Goal: Transaction & Acquisition: Book appointment/travel/reservation

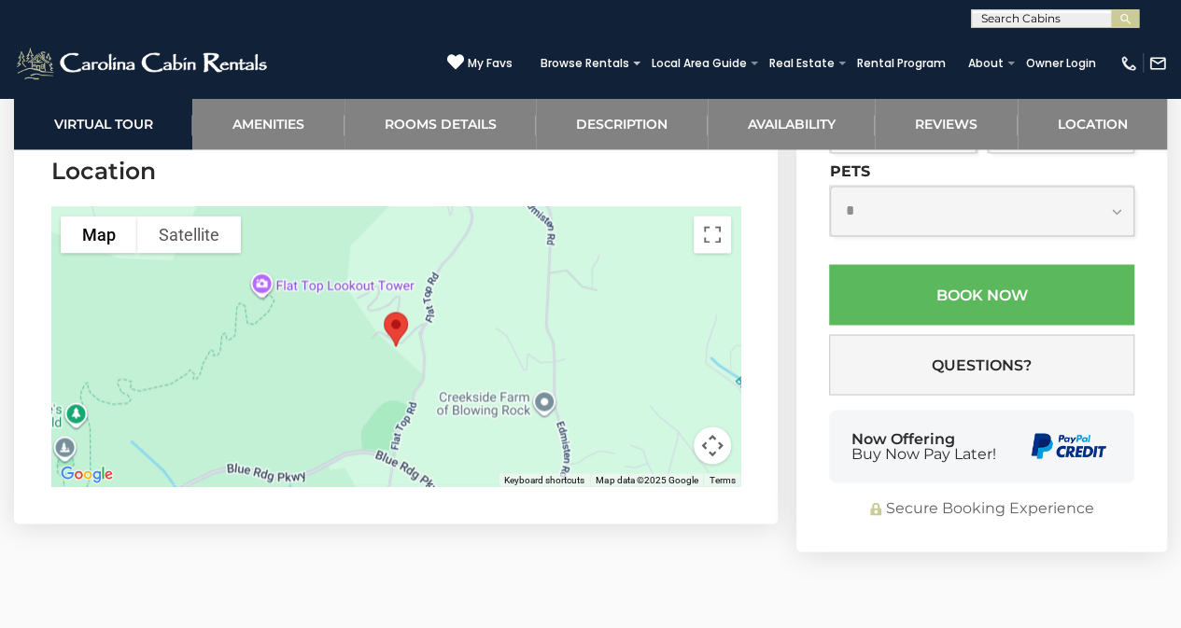
click at [1032, 24] on input "text" at bounding box center [1053, 22] width 163 height 19
type input "****"
click at [1025, 42] on li "Bria r Rose Cabin" at bounding box center [1055, 43] width 166 height 17
click at [1129, 20] on img "submit" at bounding box center [1125, 19] width 14 height 14
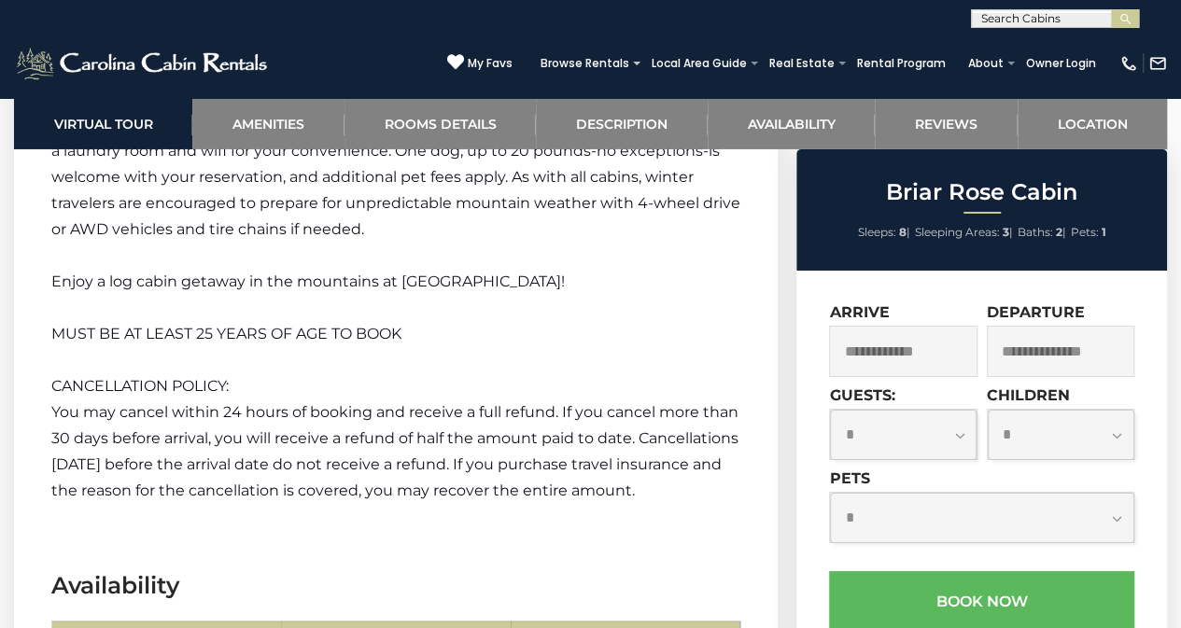
scroll to position [3148, 0]
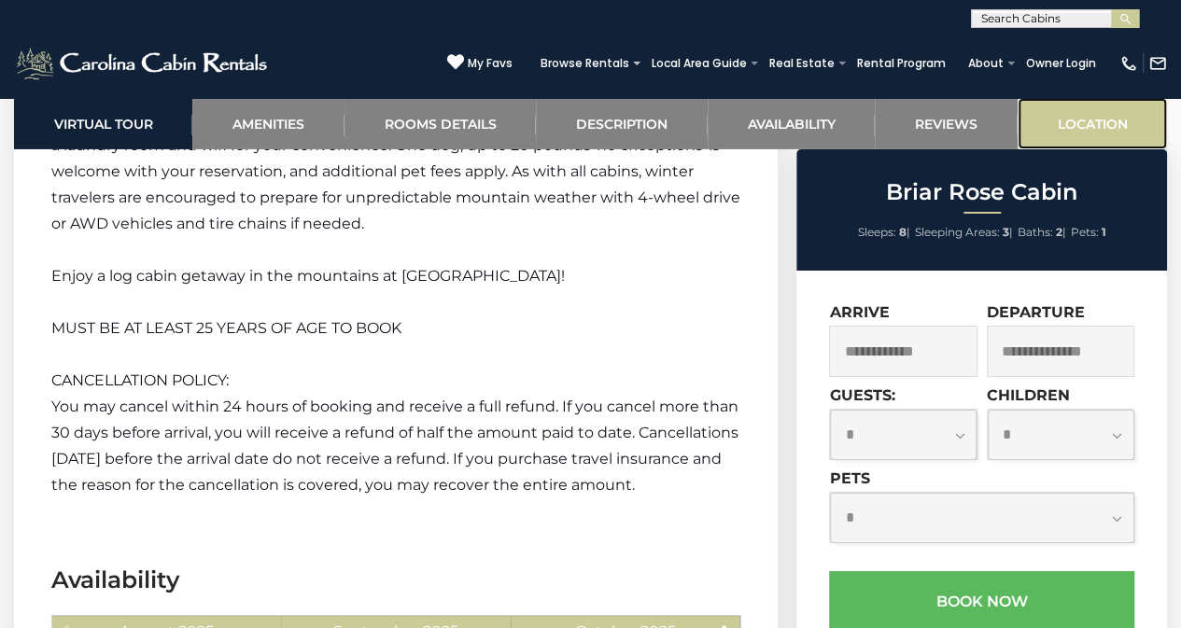
click at [1077, 132] on link "Location" at bounding box center [1091, 123] width 149 height 51
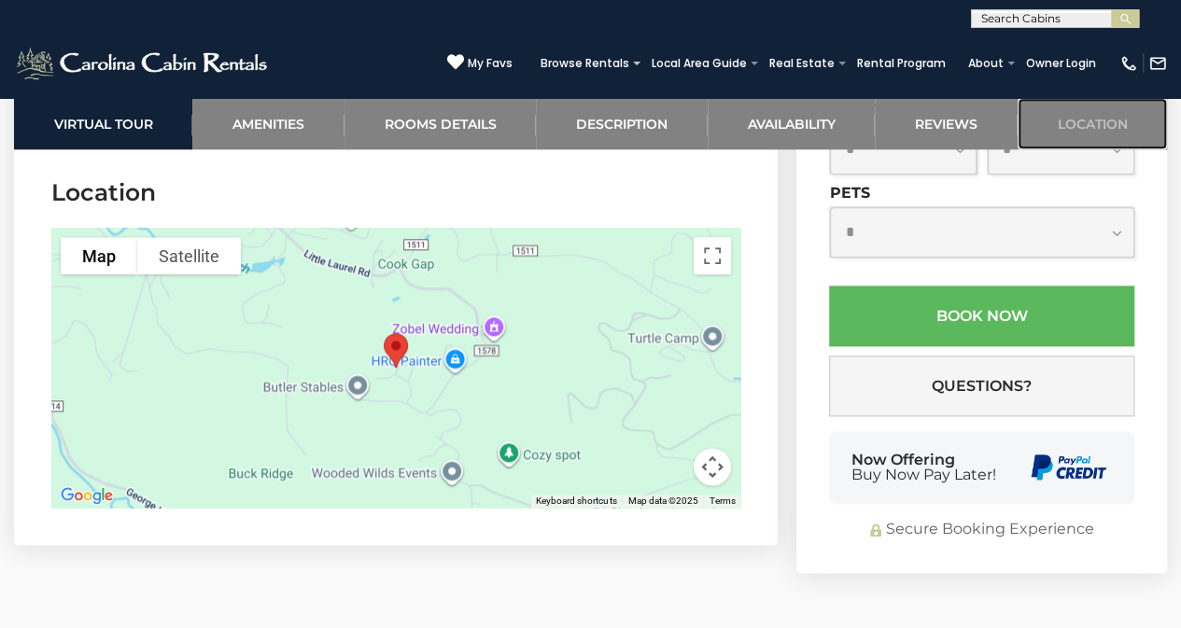
scroll to position [4525, 0]
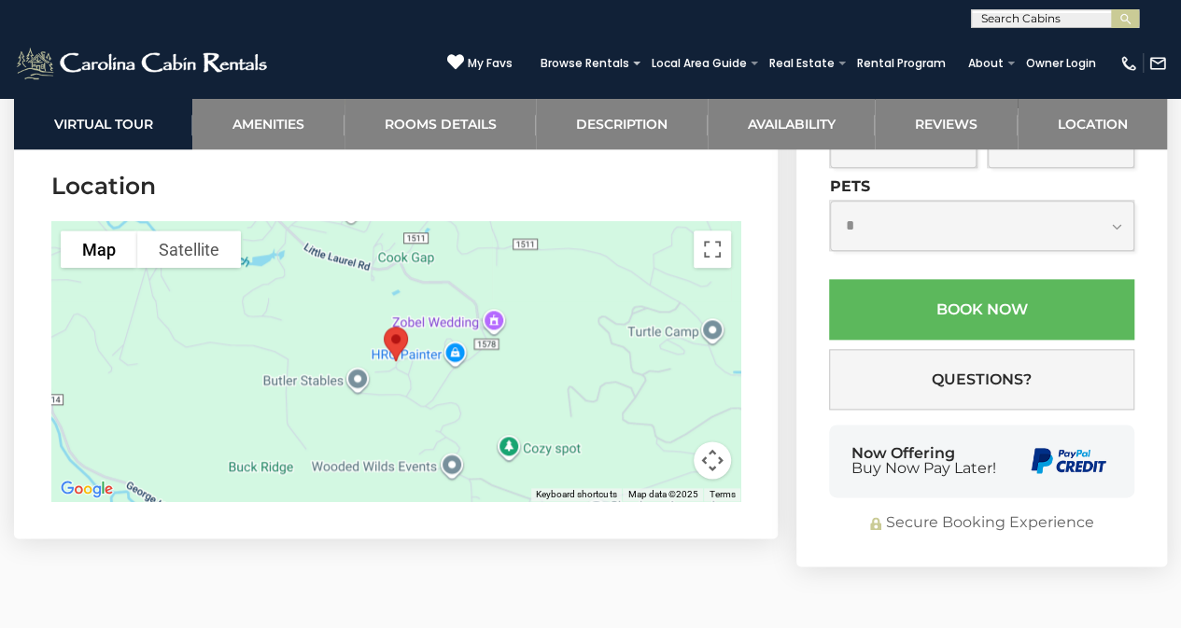
click at [1028, 17] on input "text" at bounding box center [1053, 22] width 163 height 19
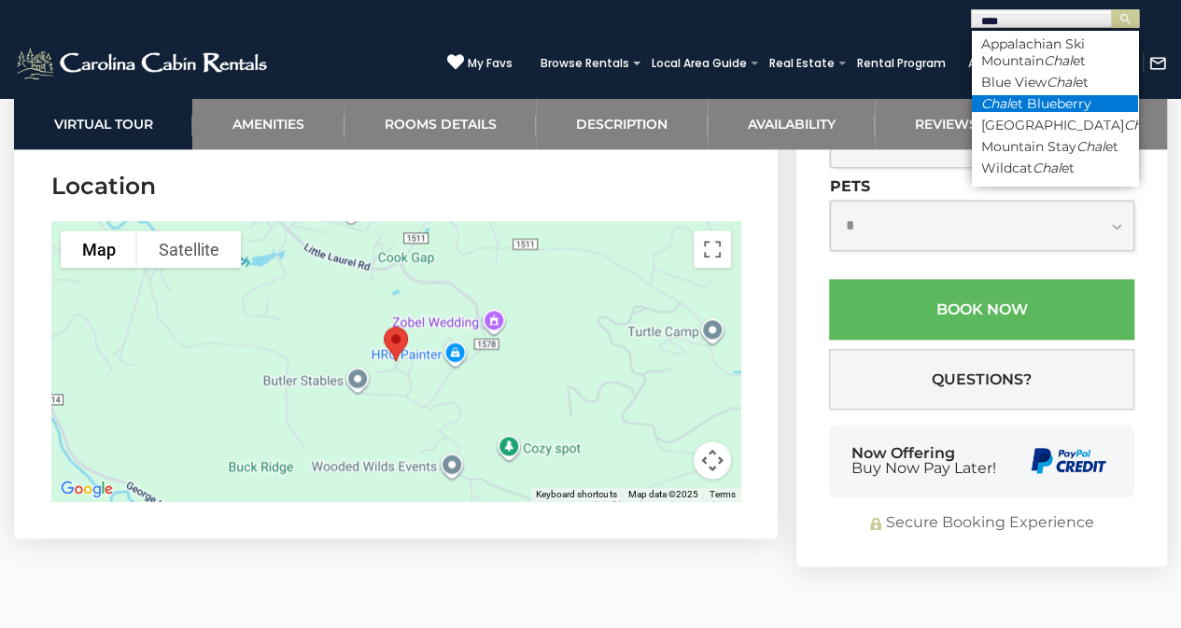
type input "****"
click at [1069, 99] on li "Chal et Blueberry" at bounding box center [1055, 103] width 166 height 17
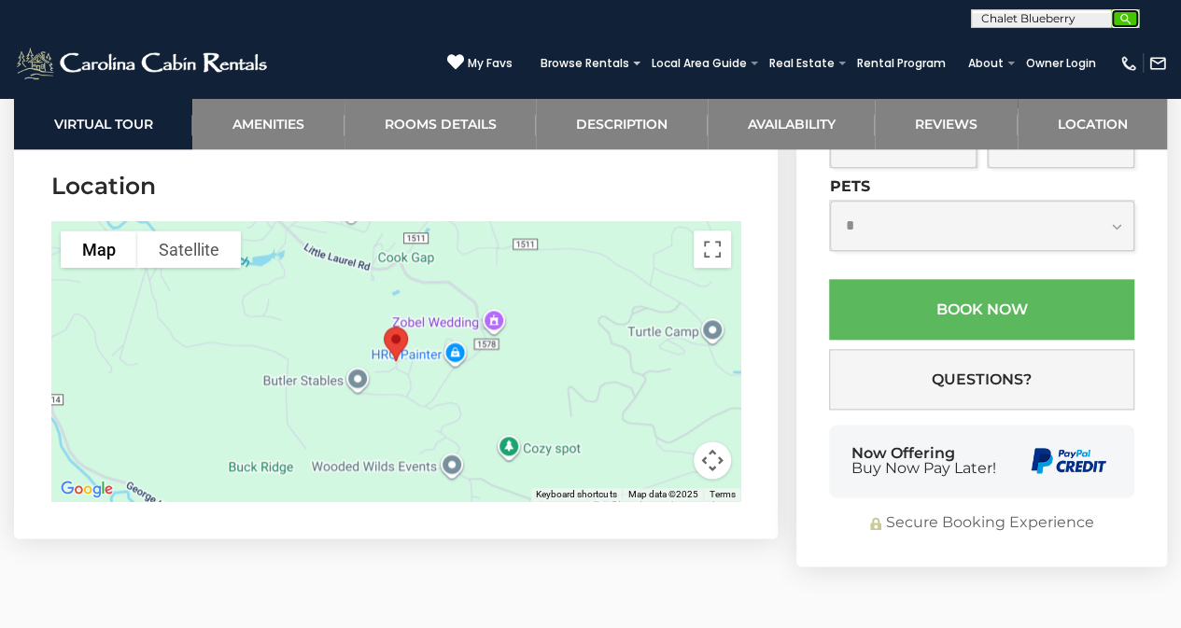
click at [1121, 15] on img "submit" at bounding box center [1125, 19] width 14 height 14
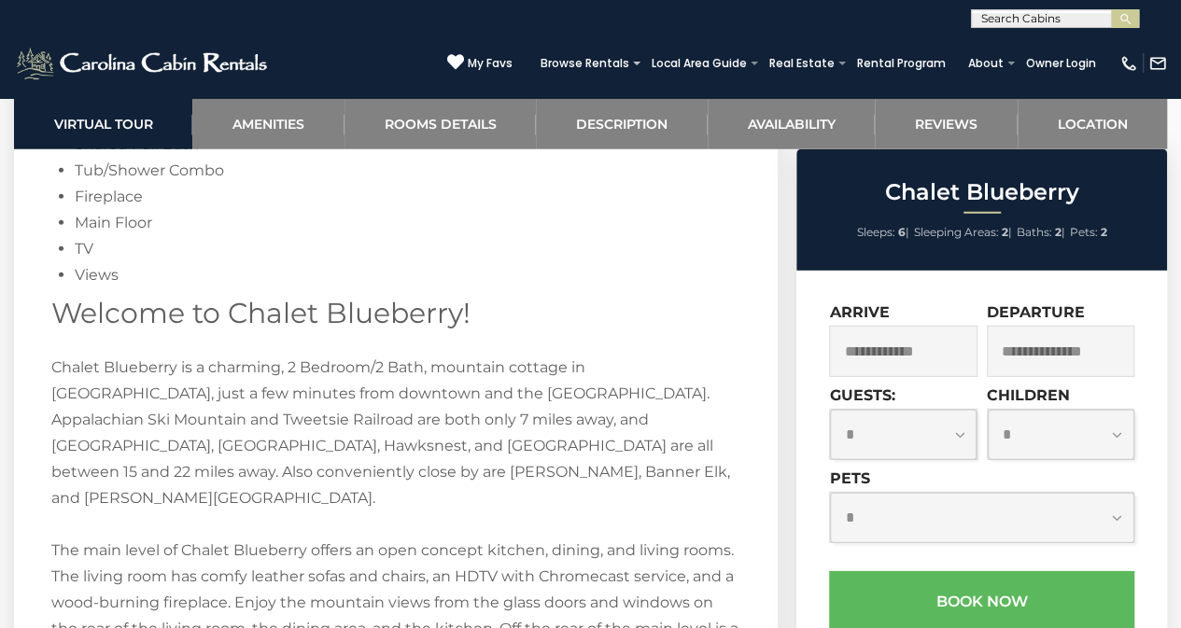
scroll to position [2632, 0]
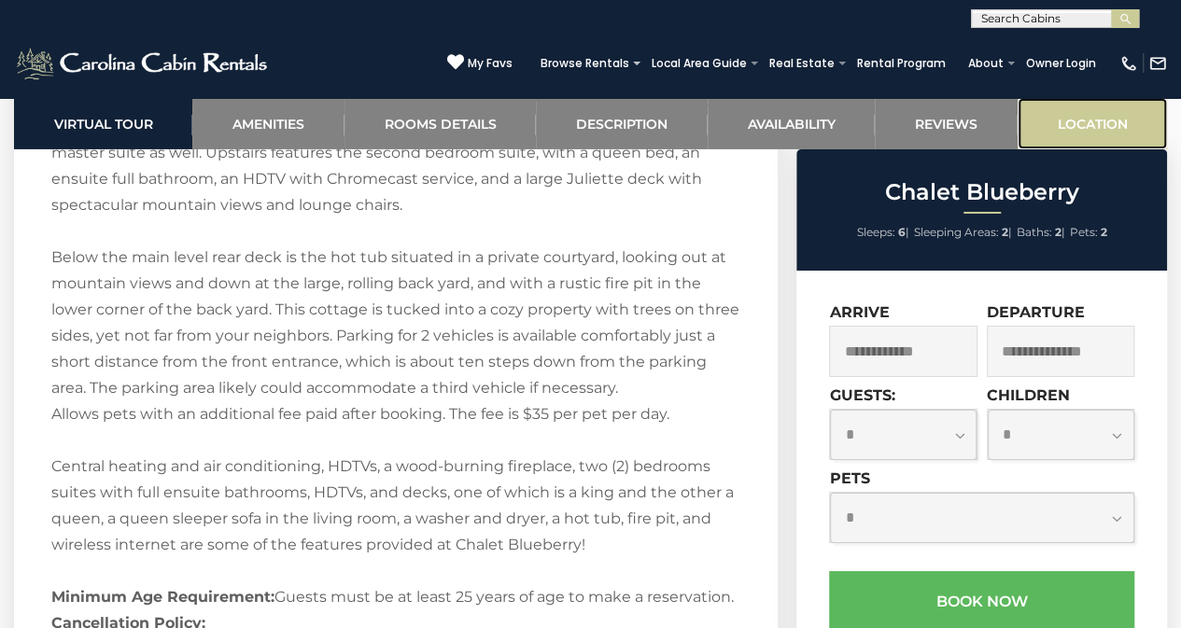
click at [1081, 145] on link "Location" at bounding box center [1091, 123] width 149 height 51
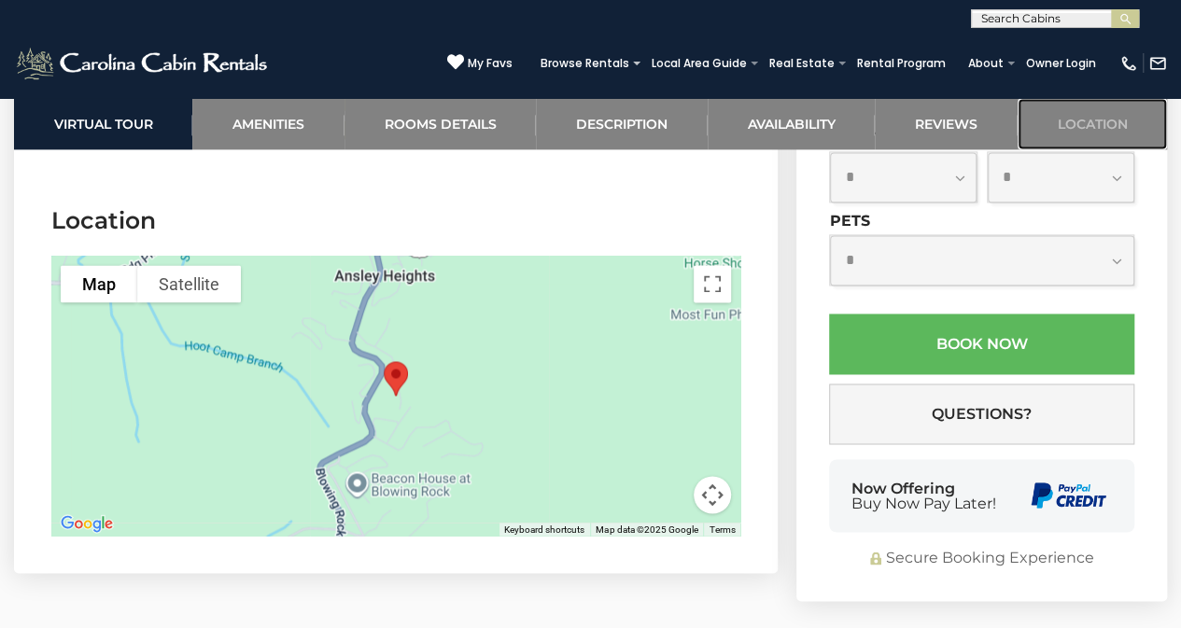
scroll to position [4831, 0]
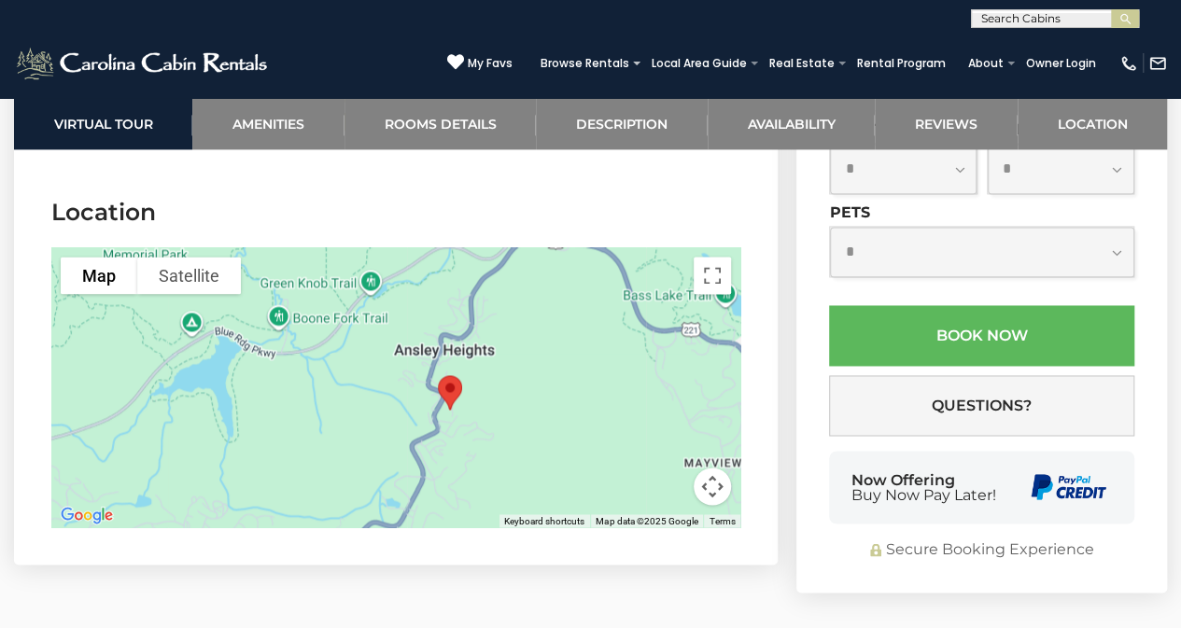
click at [1061, 20] on input "text" at bounding box center [1053, 22] width 163 height 19
type input "****"
click at [1042, 47] on li "Ansl ey Heights" at bounding box center [1055, 43] width 166 height 17
click at [1129, 20] on img "submit" at bounding box center [1125, 19] width 14 height 14
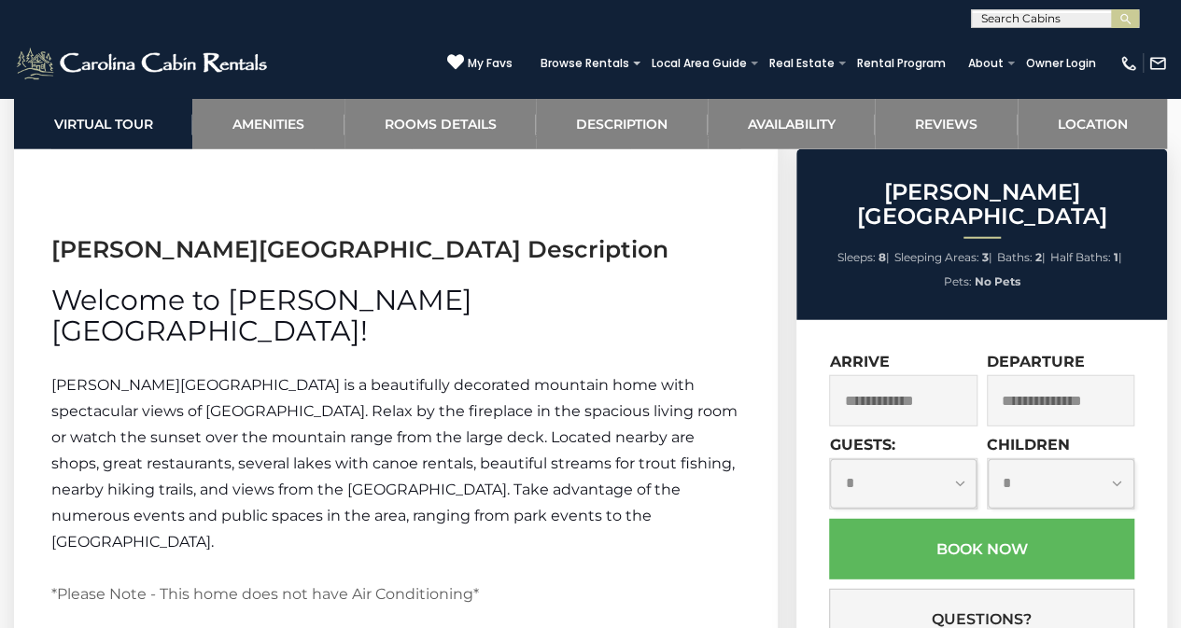
scroll to position [2259, 0]
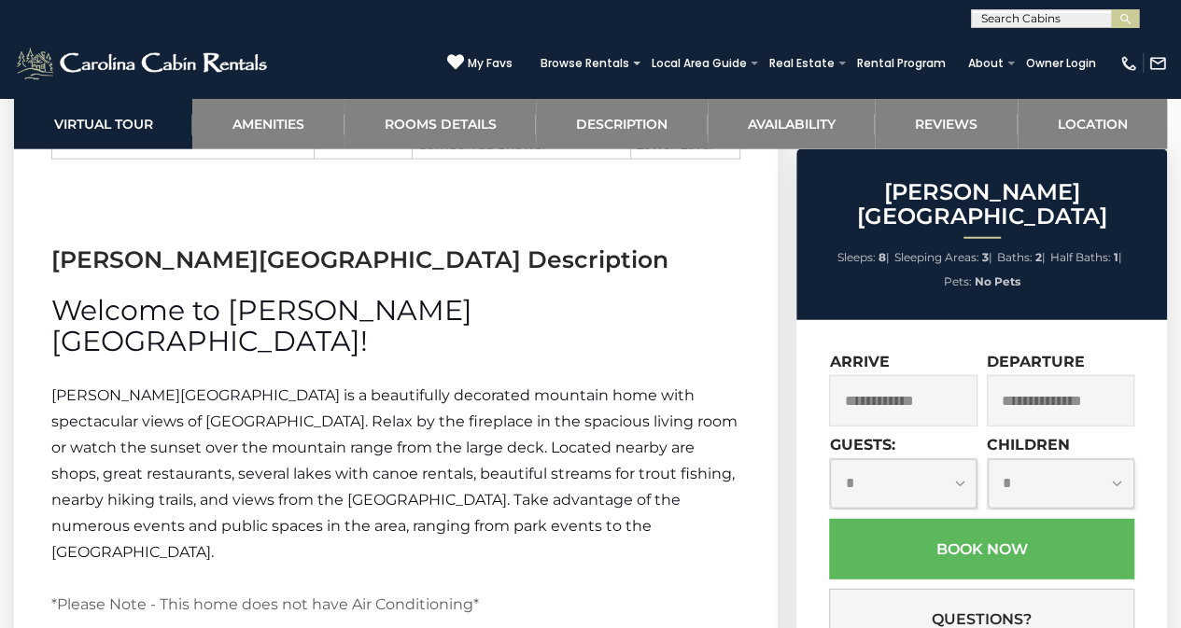
drag, startPoint x: 1187, startPoint y: 45, endPoint x: 1194, endPoint y: 311, distance: 266.1
click at [1180, 311] on html "**********" at bounding box center [590, 265] width 1181 height 5049
click at [1109, 133] on link "Location" at bounding box center [1091, 123] width 149 height 51
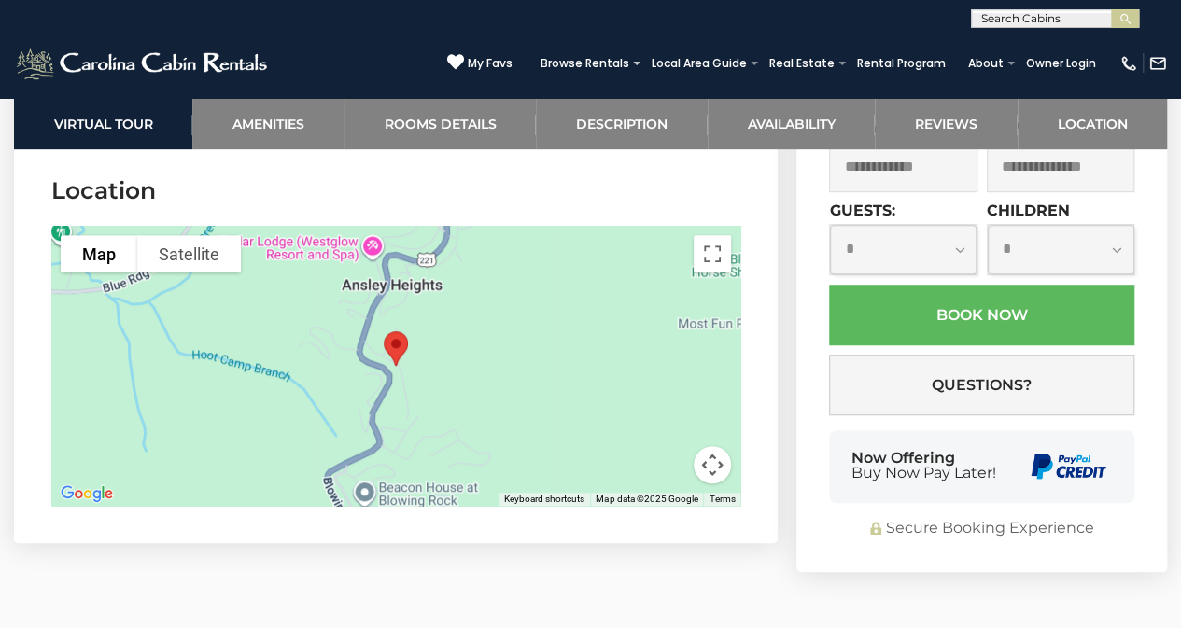
scroll to position [0, 0]
click at [1014, 21] on input "text" at bounding box center [1053, 22] width 163 height 19
type input "*******"
click at [1047, 42] on li "Have No Regrets" at bounding box center [1055, 43] width 166 height 17
click at [1119, 18] on img "submit" at bounding box center [1125, 19] width 14 height 14
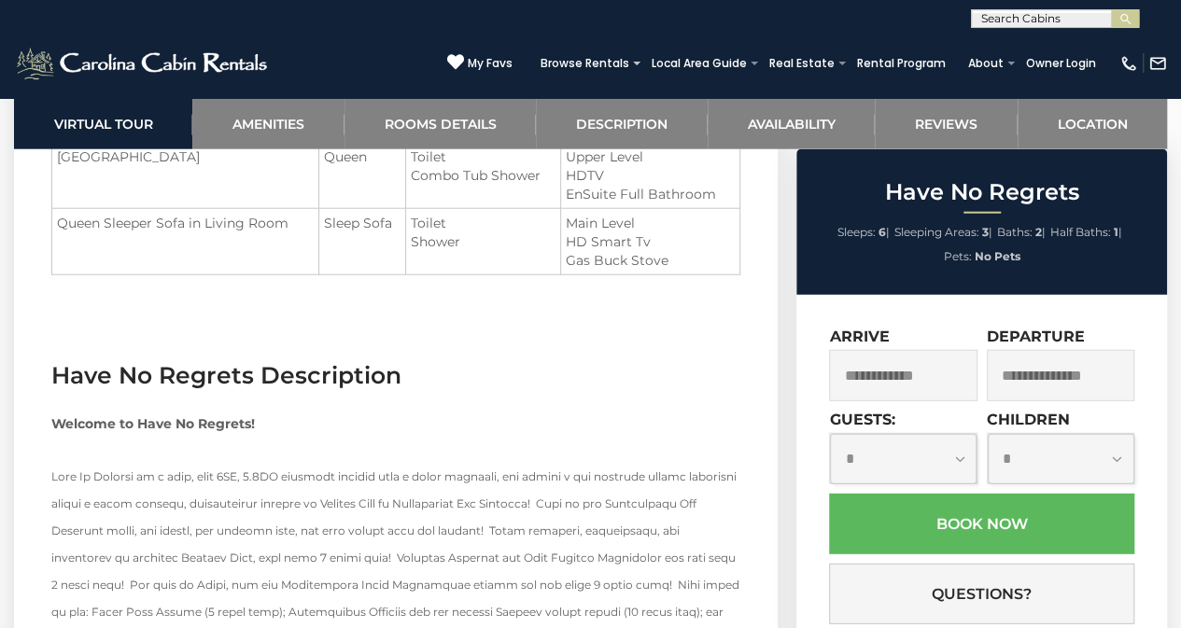
scroll to position [2409, 0]
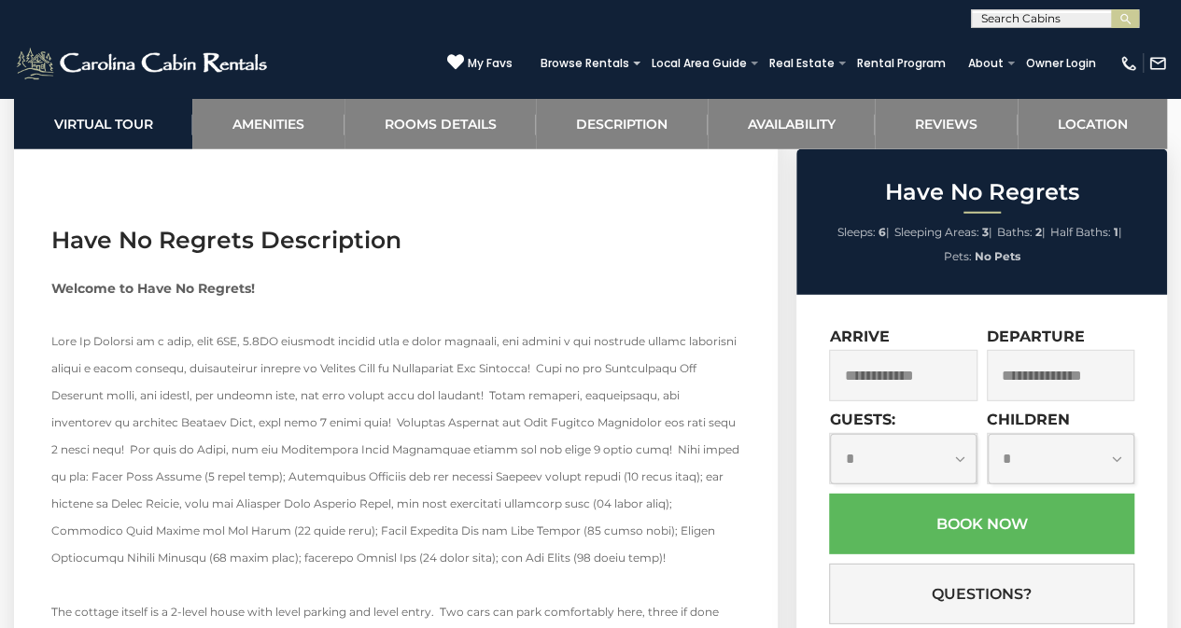
click at [1015, 14] on input "text" at bounding box center [1053, 22] width 163 height 19
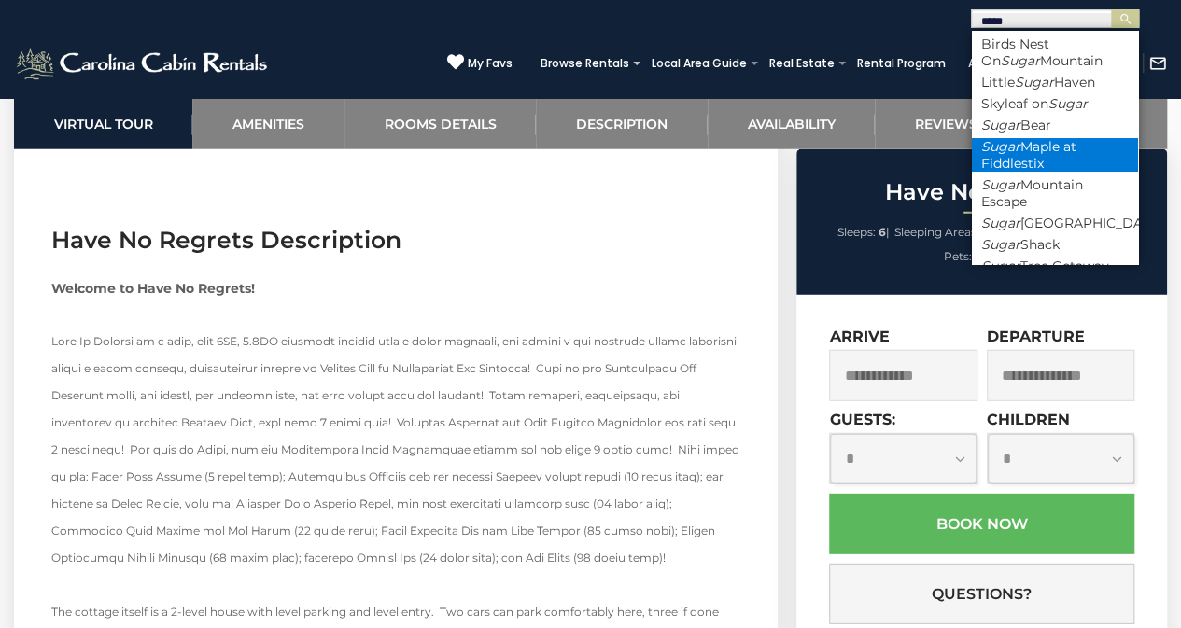
type input "*****"
click at [1075, 152] on li "Sugar Maple at Fiddlestix" at bounding box center [1055, 155] width 166 height 34
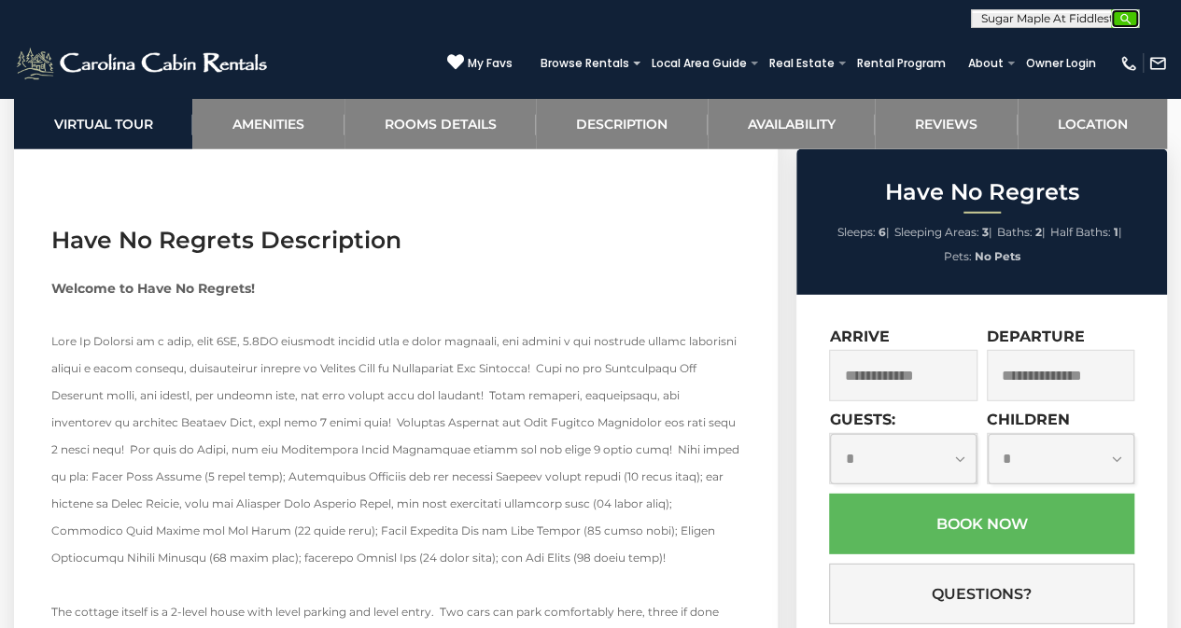
click at [1125, 12] on img "submit" at bounding box center [1125, 19] width 14 height 14
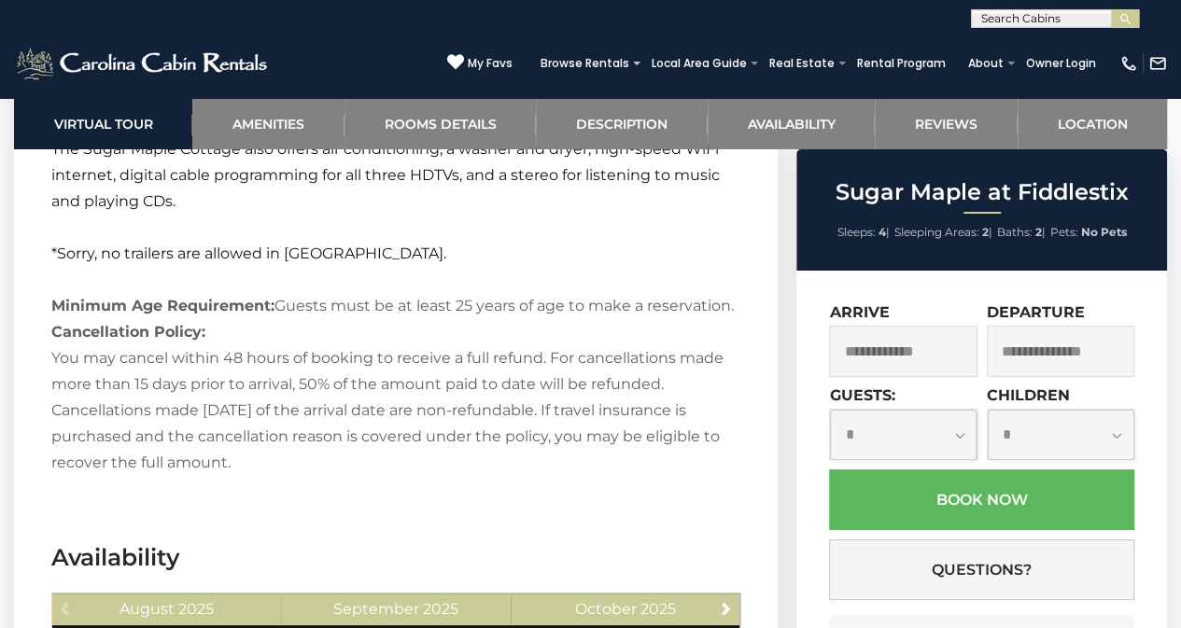
scroll to position [3344, 0]
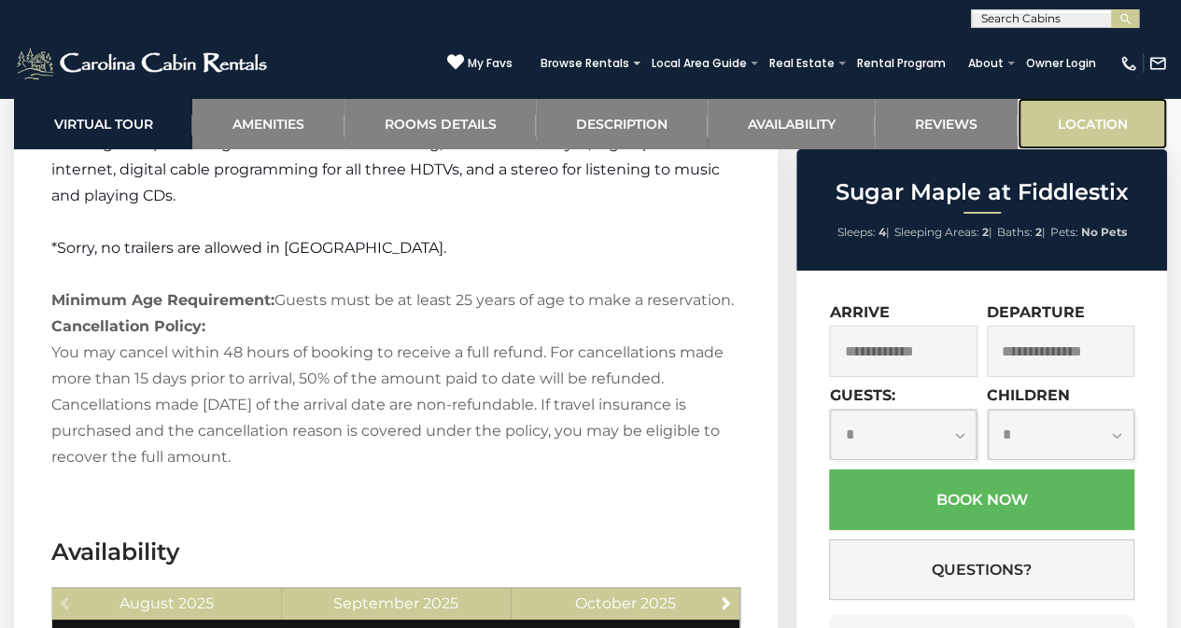
click at [1070, 129] on link "Location" at bounding box center [1091, 123] width 149 height 51
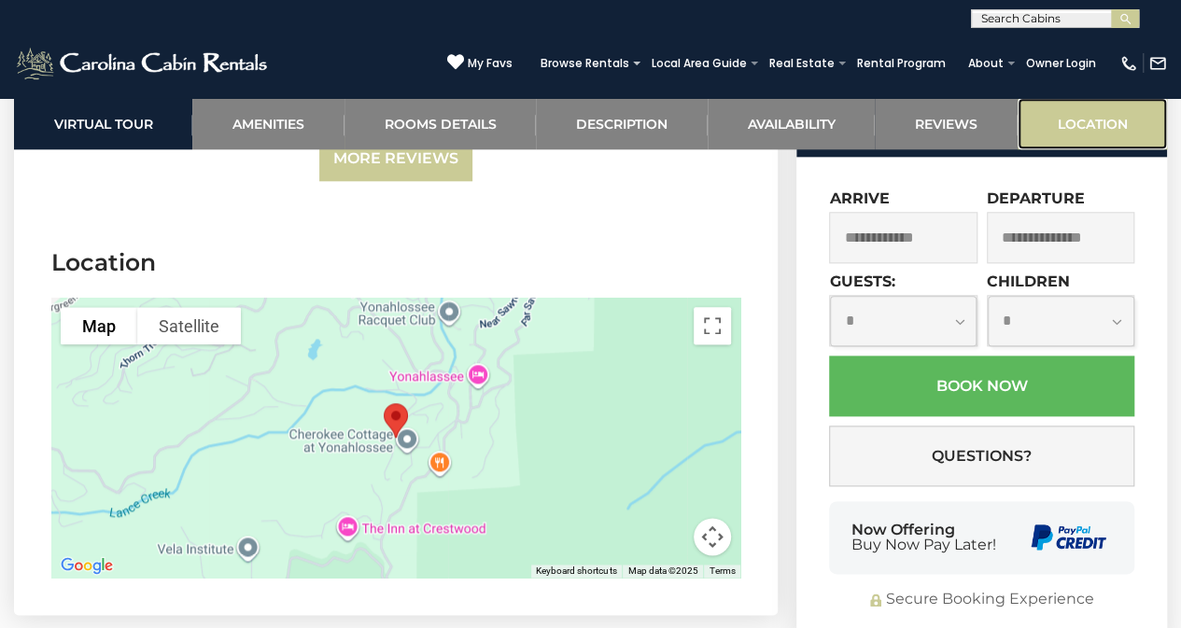
scroll to position [4548, 0]
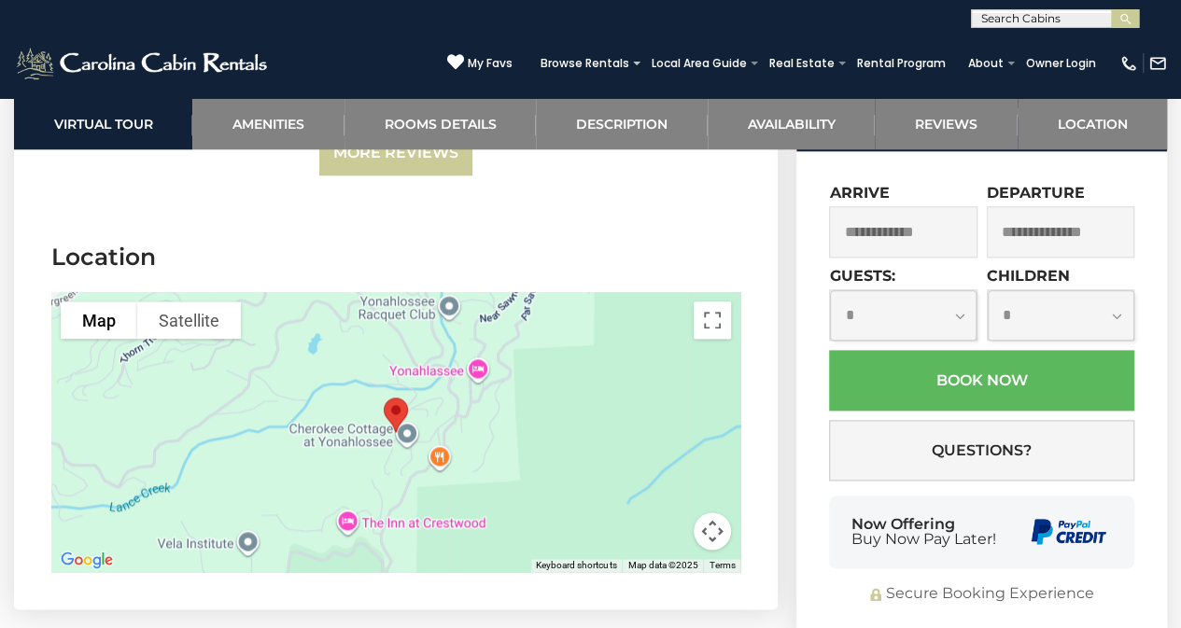
click at [1009, 19] on input "text" at bounding box center [1053, 22] width 163 height 19
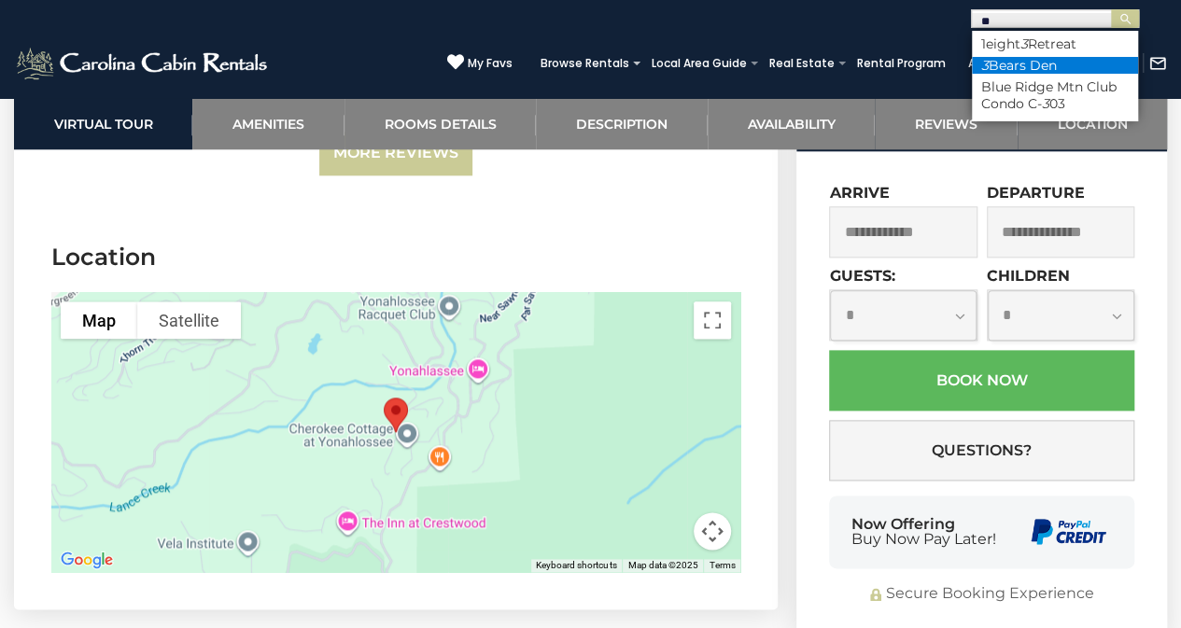
type input "*"
click at [1047, 59] on li "3 Bears Den" at bounding box center [1055, 65] width 166 height 17
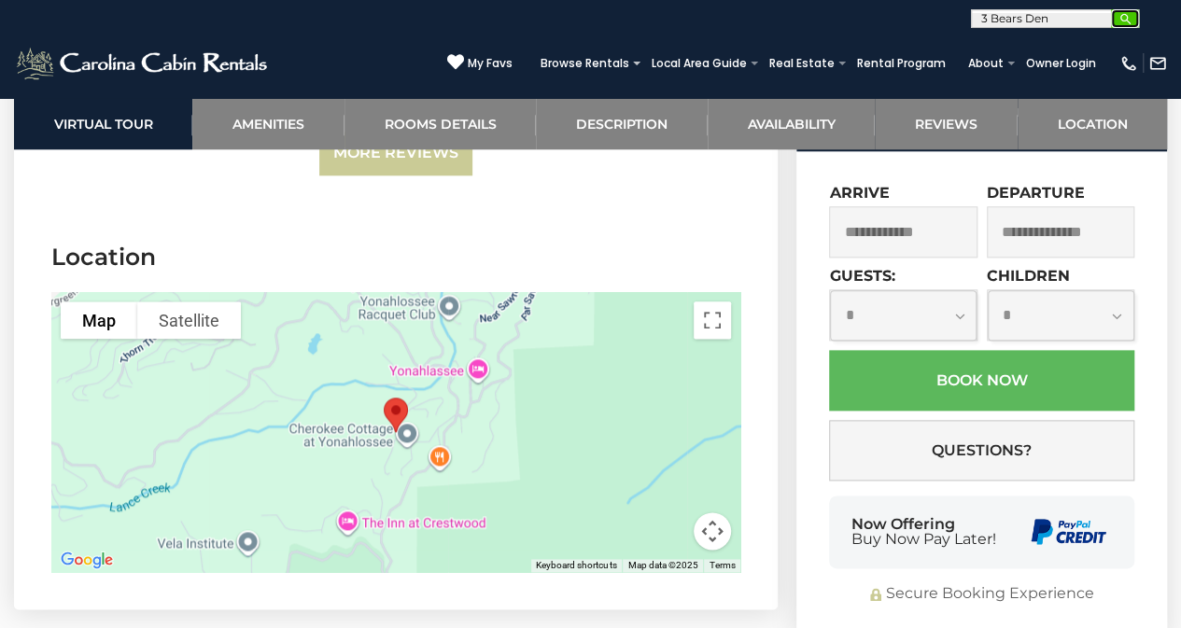
click at [1121, 14] on img "submit" at bounding box center [1125, 19] width 14 height 14
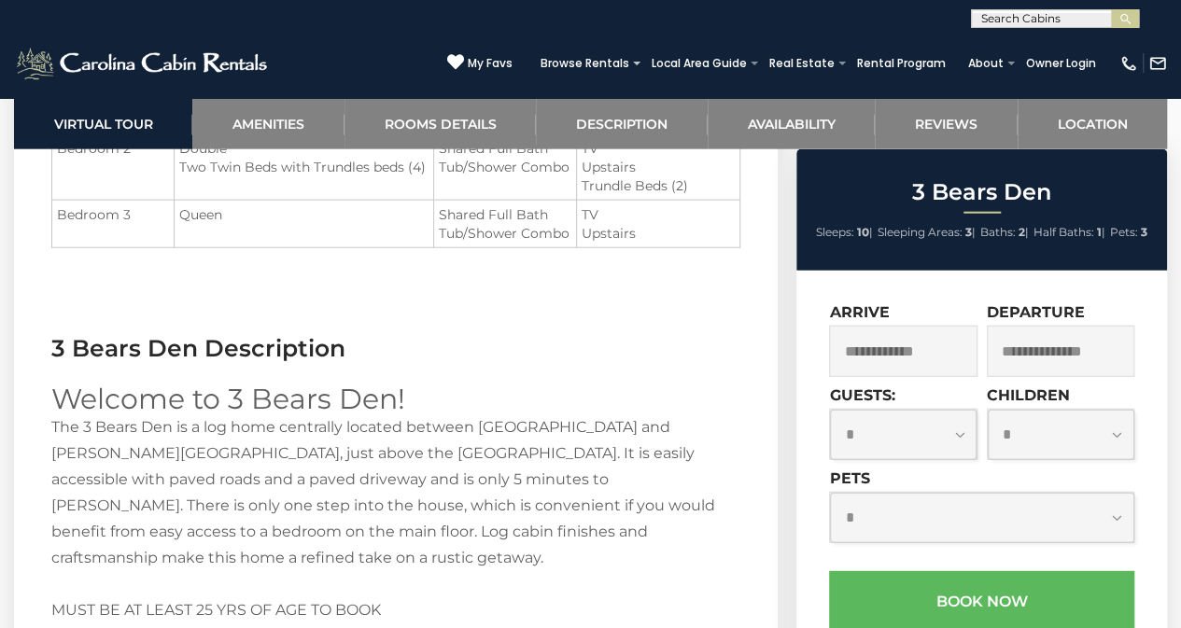
scroll to position [2331, 0]
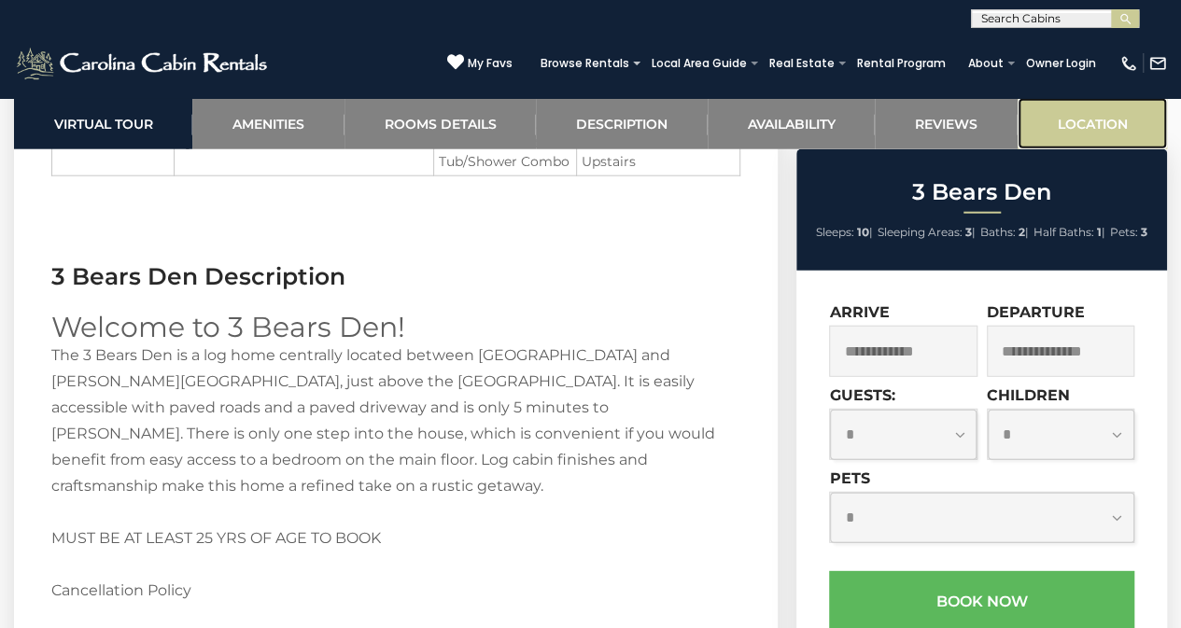
click at [1114, 130] on link "Location" at bounding box center [1091, 123] width 149 height 51
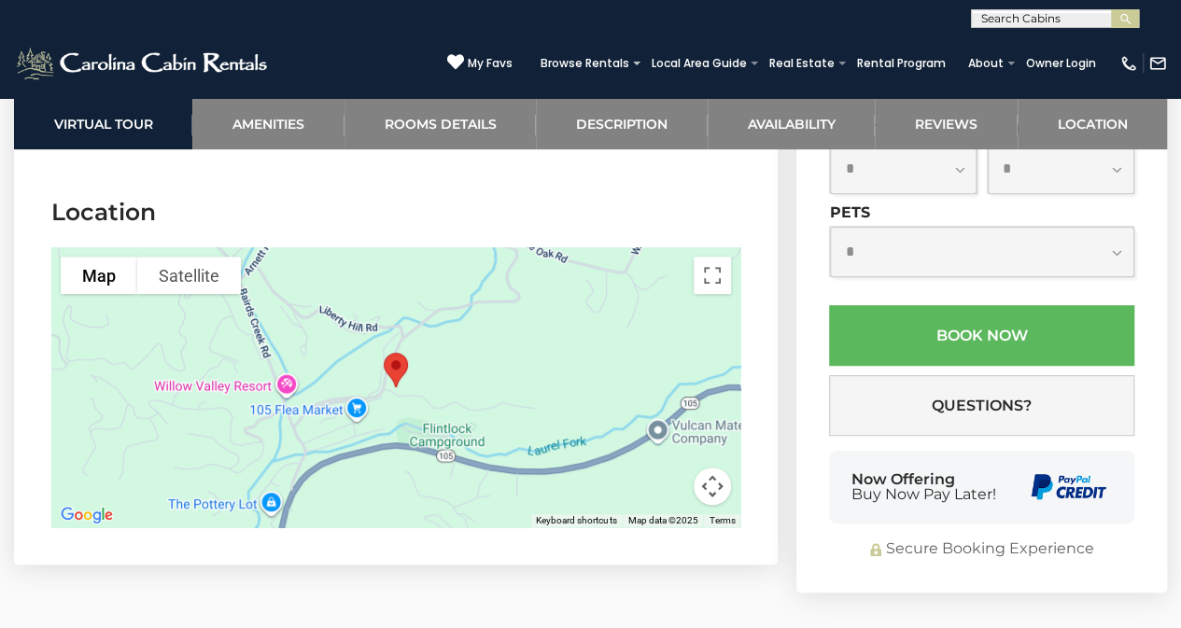
scroll to position [0, 0]
click at [1047, 21] on input "text" at bounding box center [1053, 22] width 163 height 19
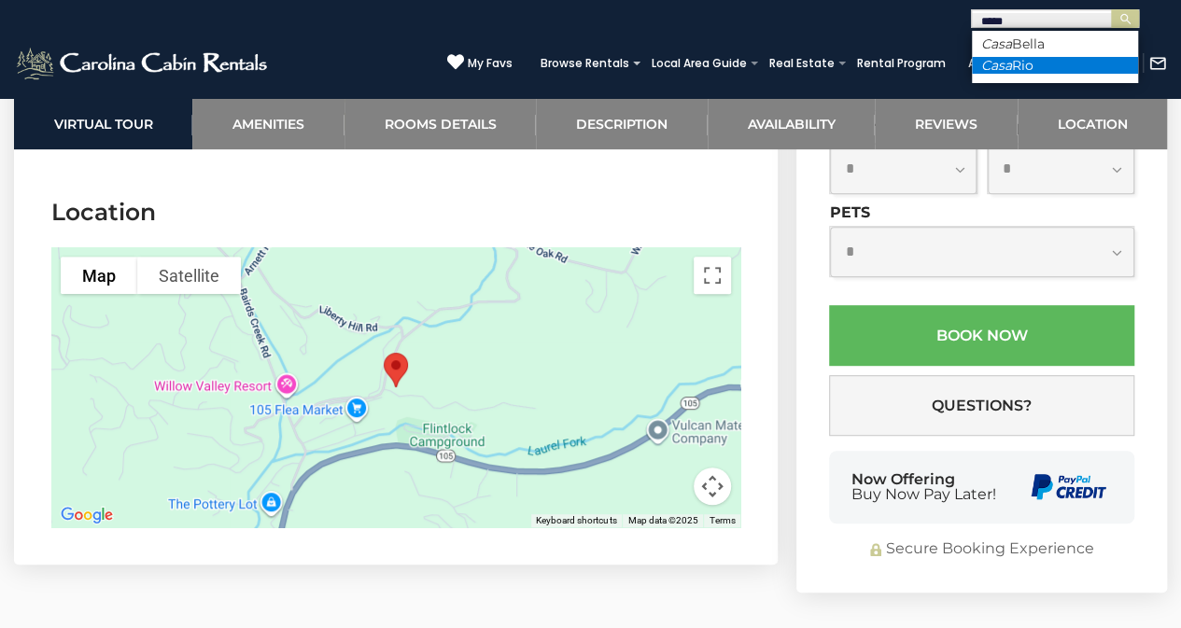
type input "****"
click at [1040, 66] on li "Casa Rio" at bounding box center [1055, 65] width 166 height 17
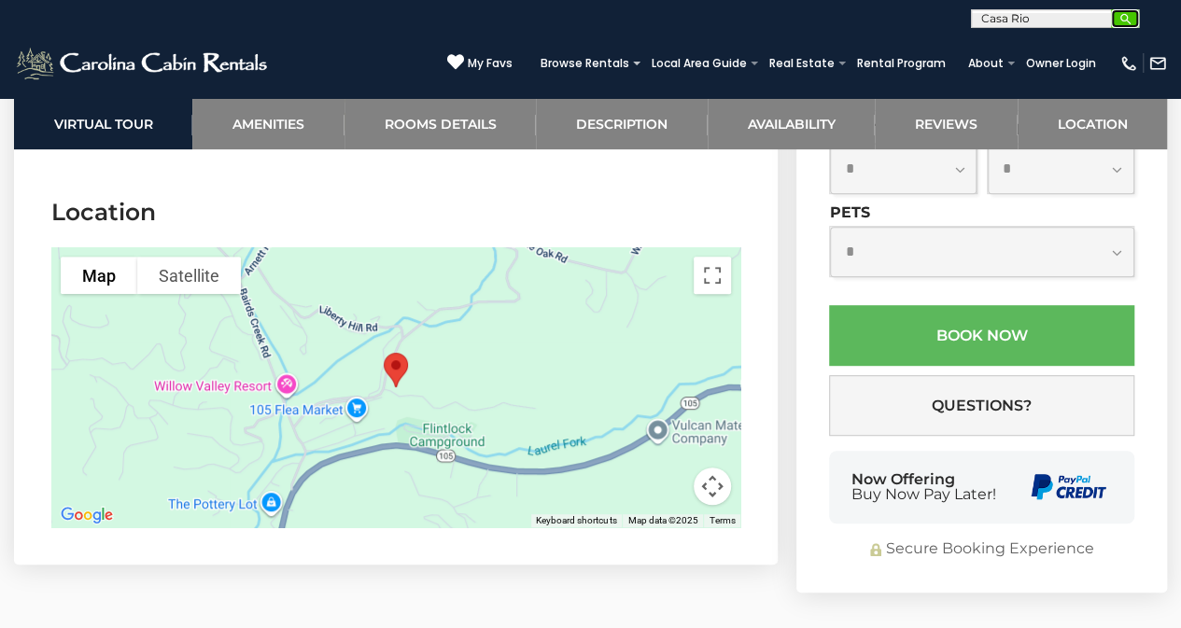
click at [1126, 21] on img "submit" at bounding box center [1125, 19] width 14 height 14
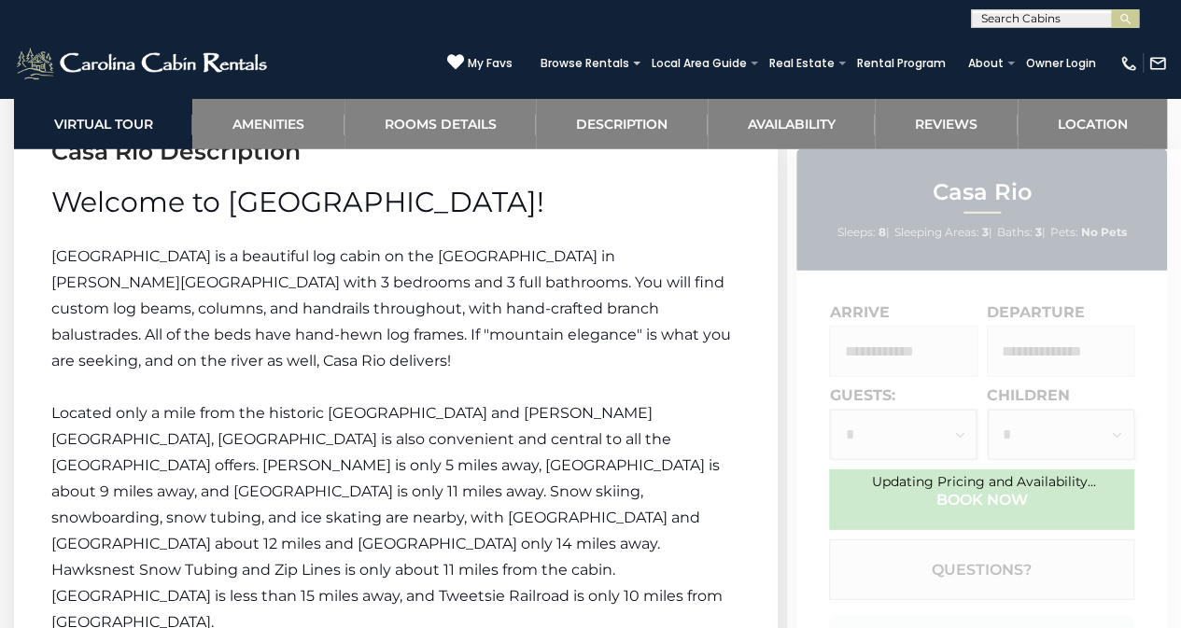
scroll to position [2597, 0]
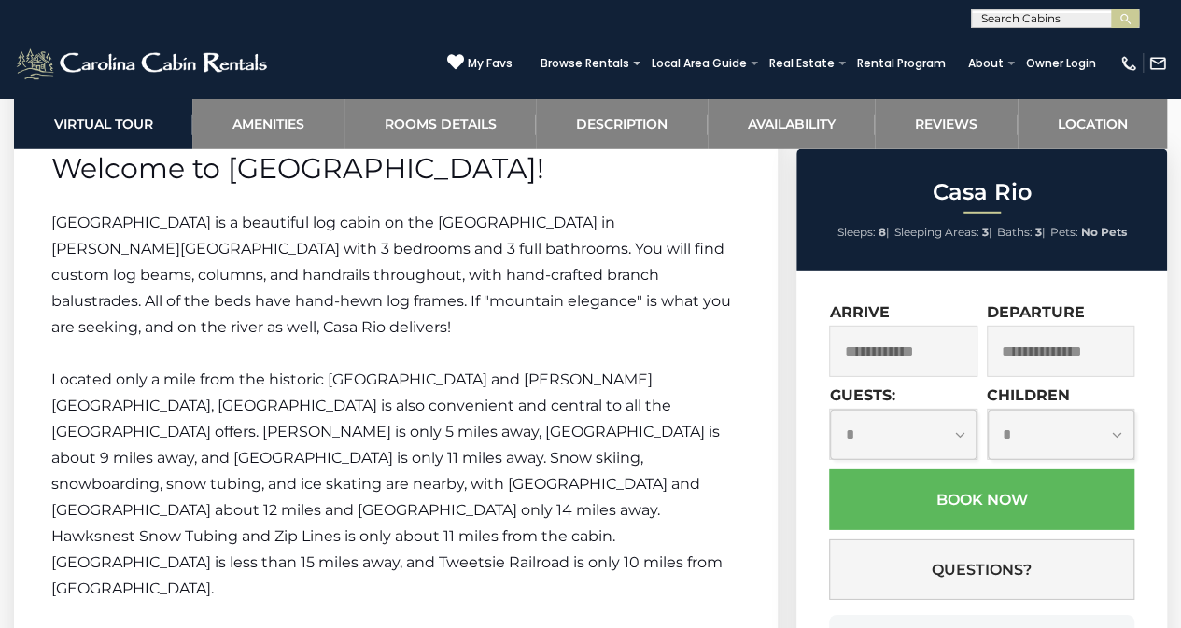
drag, startPoint x: 1189, startPoint y: 31, endPoint x: 1194, endPoint y: 278, distance: 247.4
click at [1180, 278] on html "**********" at bounding box center [590, 404] width 1181 height 6002
click at [1107, 118] on link "Location" at bounding box center [1091, 123] width 149 height 51
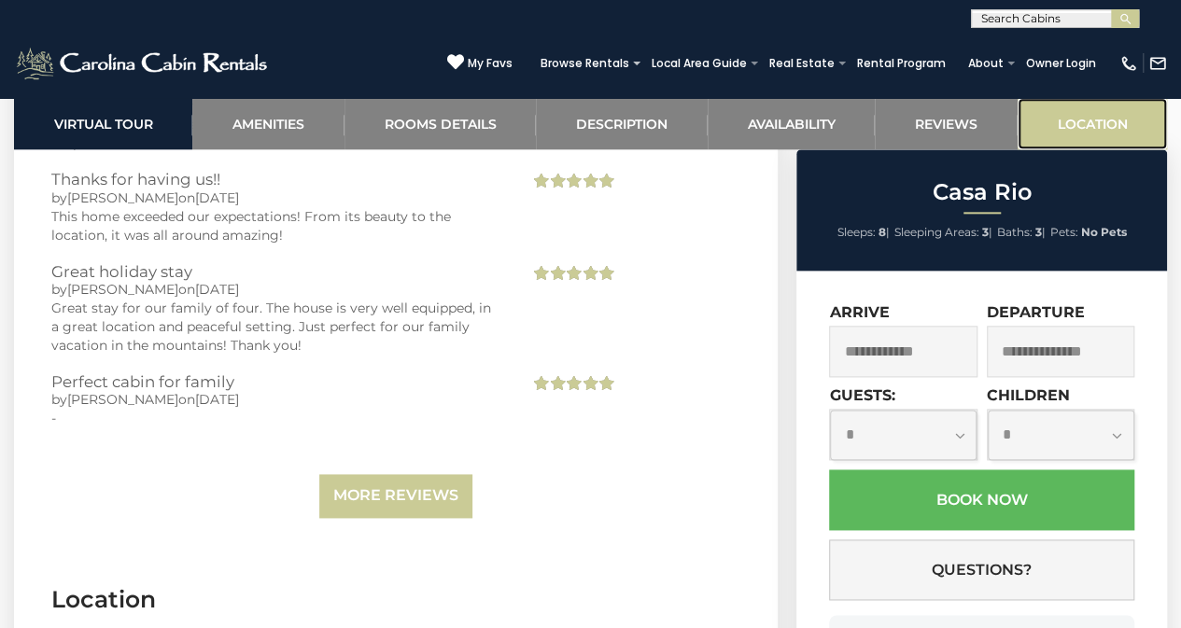
scroll to position [4904, 0]
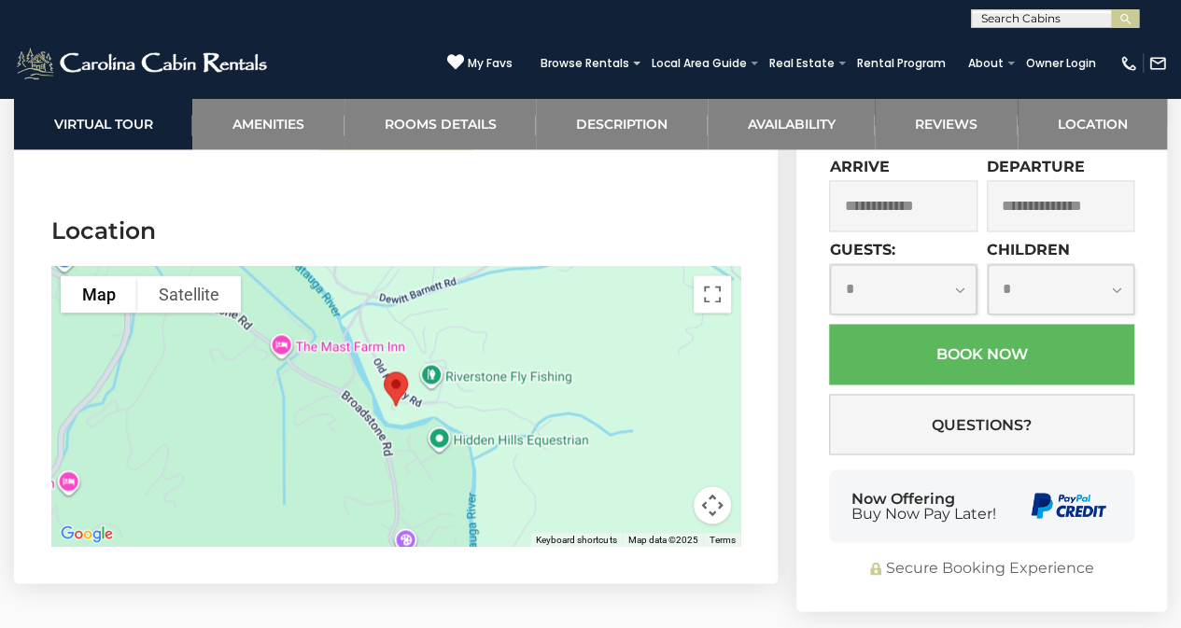
click at [1059, 19] on input "text" at bounding box center [1053, 22] width 163 height 19
type input "**********"
click at [1072, 42] on li "Mountain Del ight" at bounding box center [1055, 43] width 166 height 17
click at [1124, 19] on img "submit" at bounding box center [1125, 19] width 14 height 14
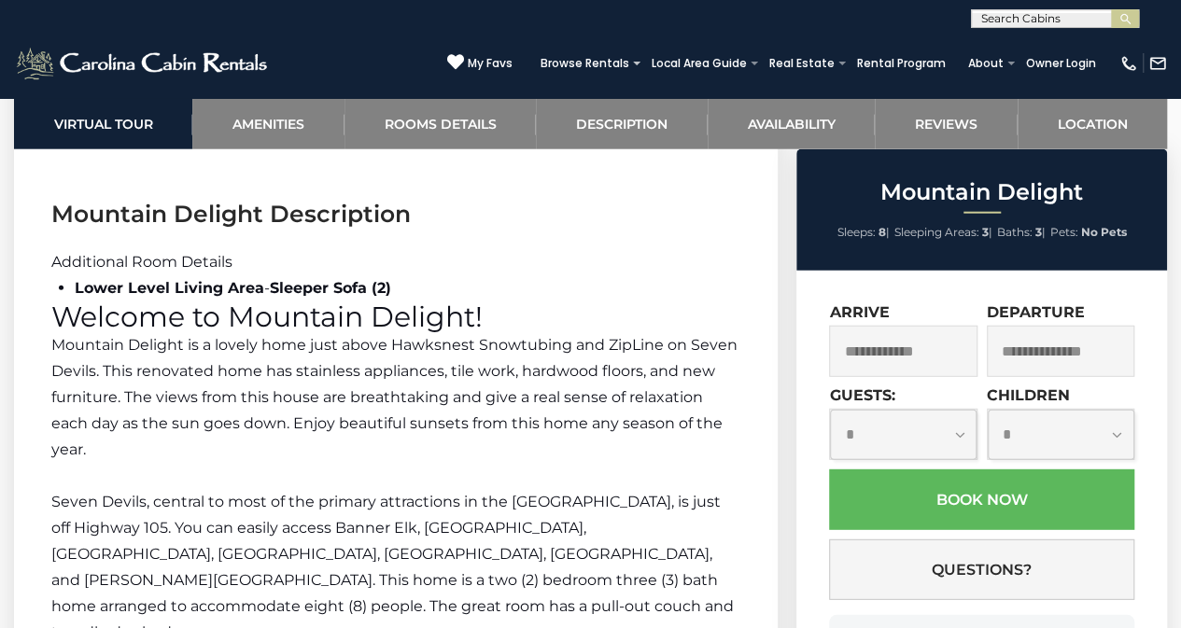
click at [1013, 22] on input "text" at bounding box center [1053, 22] width 163 height 19
type input "****"
click at [1032, 37] on li "Barw aller" at bounding box center [1055, 43] width 166 height 17
click at [1115, 18] on button "submit" at bounding box center [1125, 18] width 28 height 19
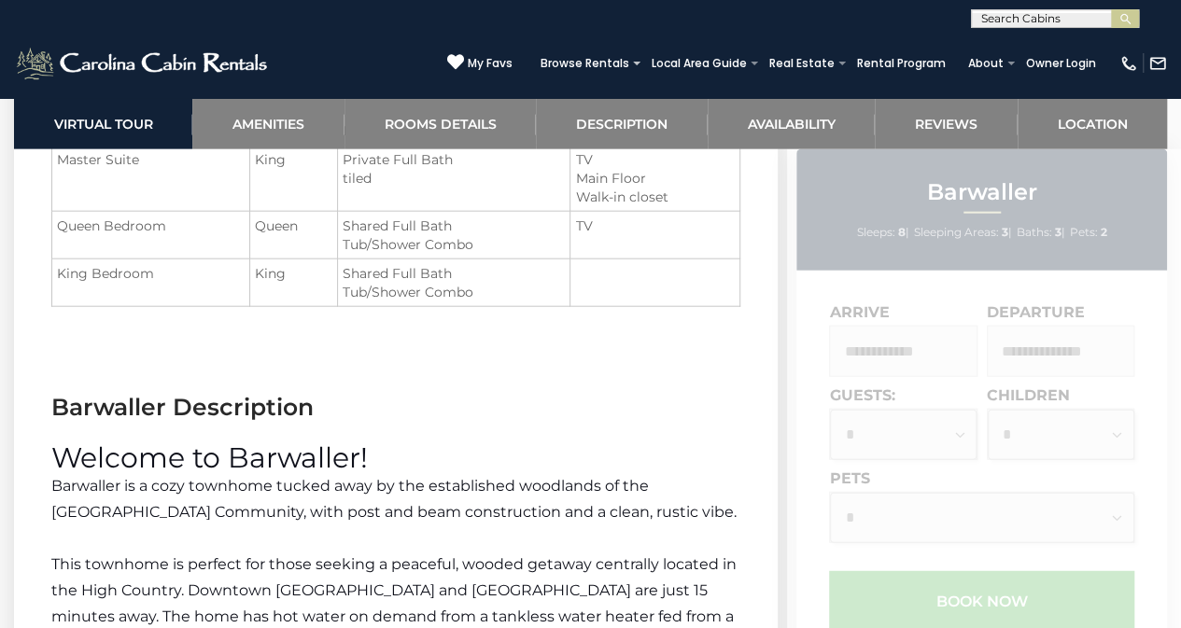
scroll to position [2326, 0]
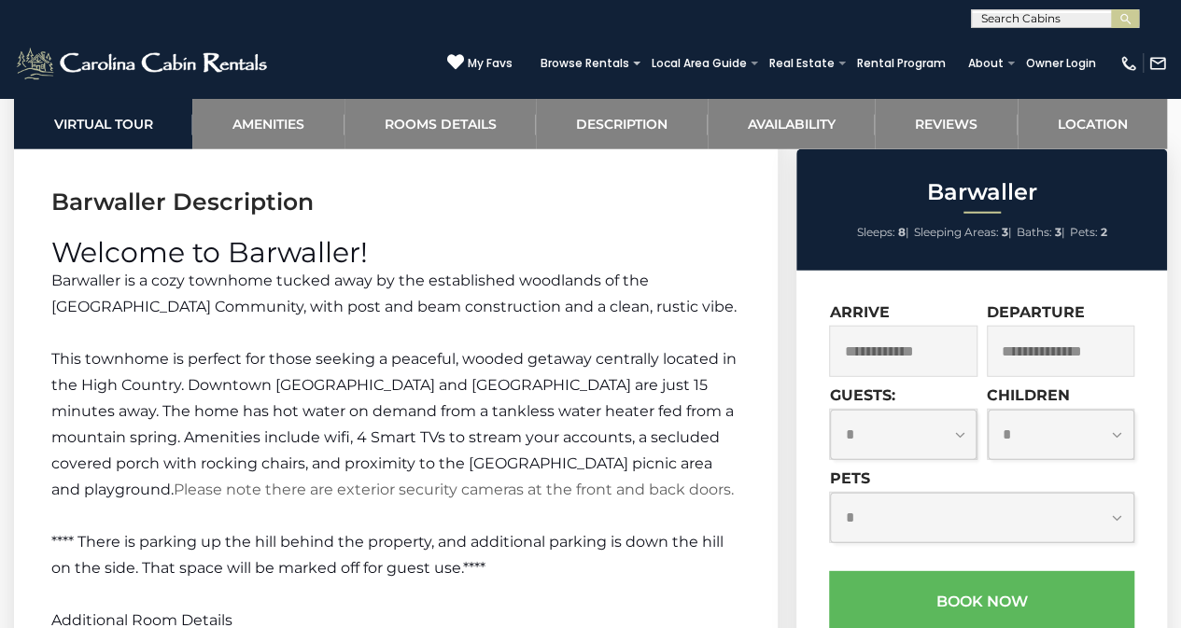
drag, startPoint x: 1186, startPoint y: 45, endPoint x: 1180, endPoint y: 298, distance: 253.1
click at [1180, 298] on html "**********" at bounding box center [590, 335] width 1181 height 5322
click at [1055, 15] on input "text" at bounding box center [1053, 22] width 163 height 19
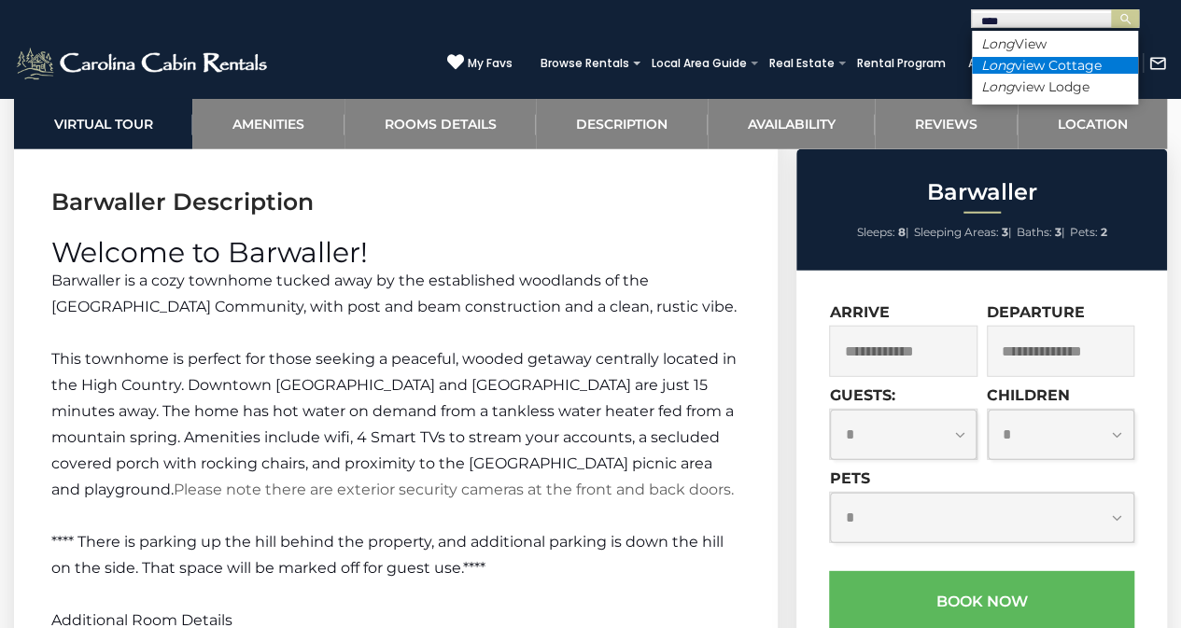
type input "****"
click at [1051, 63] on li "Long view Cottage" at bounding box center [1055, 65] width 166 height 17
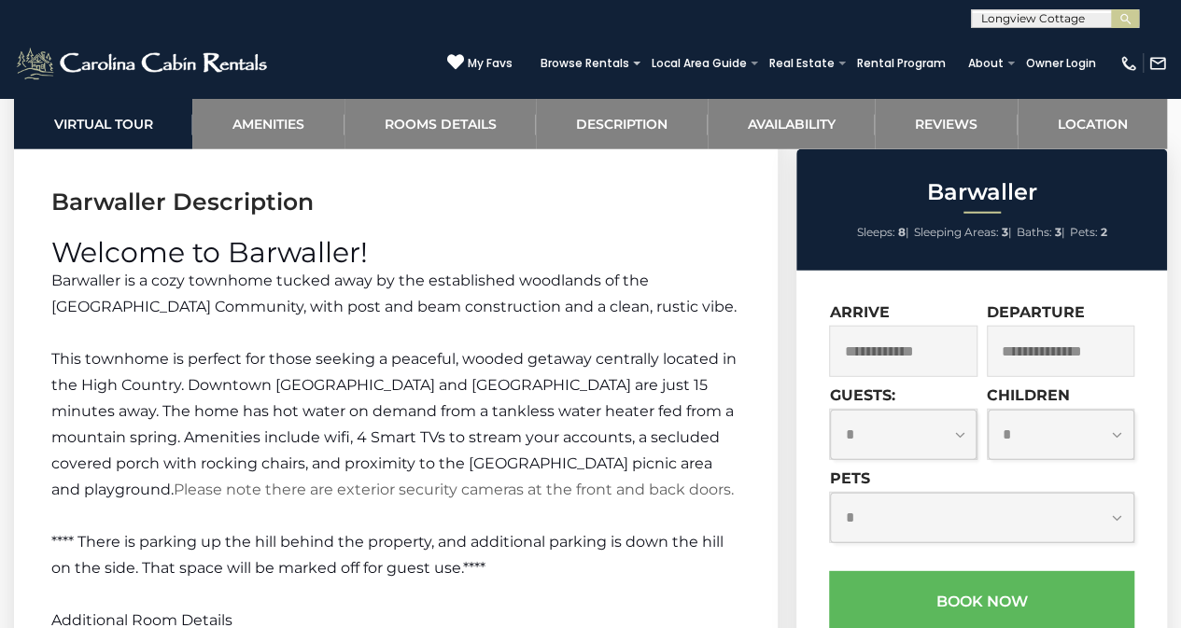
click at [1122, 8] on div "**********" at bounding box center [590, 14] width 1181 height 28
click at [1119, 16] on img "submit" at bounding box center [1125, 19] width 14 height 14
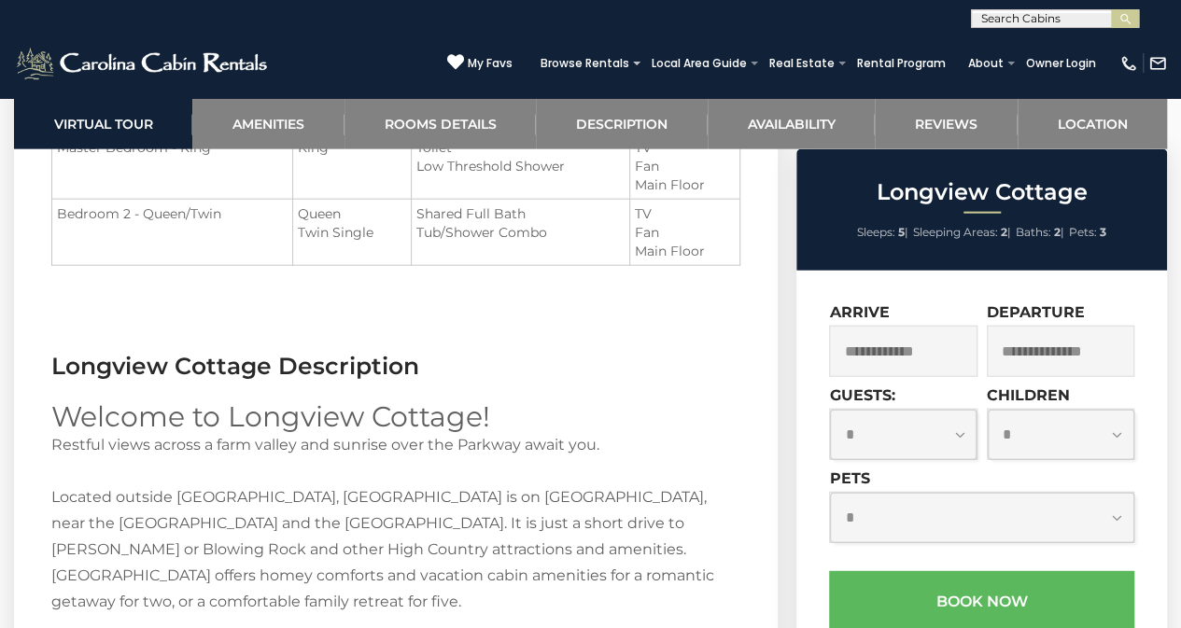
click at [1031, 13] on input "text" at bounding box center [1053, 22] width 163 height 19
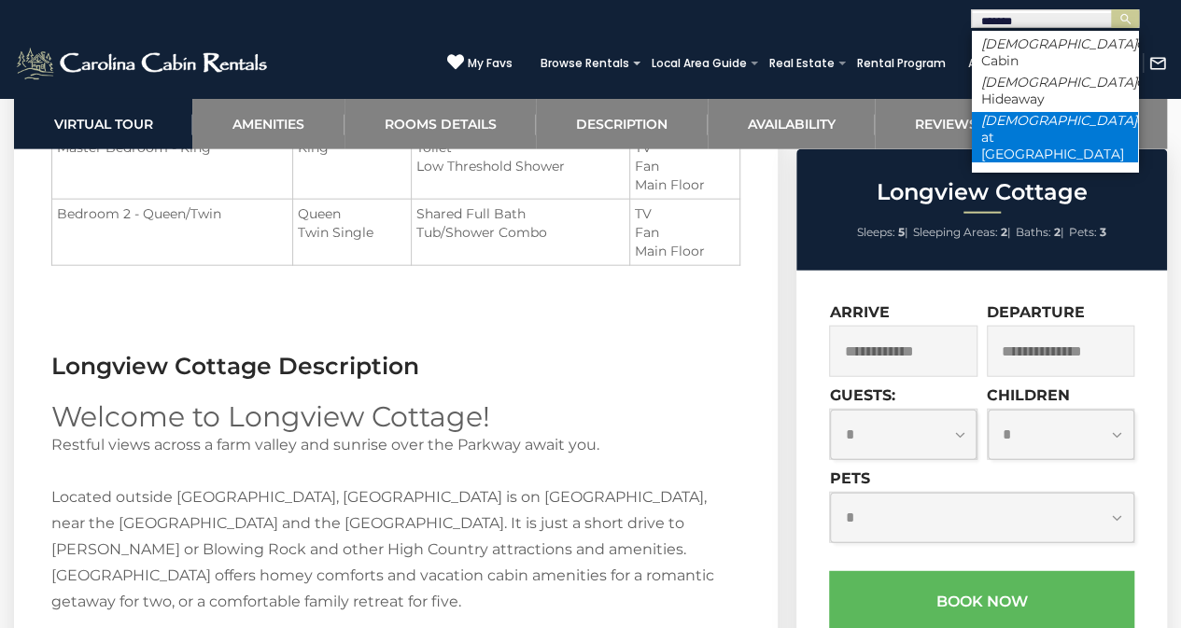
type input "*******"
click at [1068, 112] on li "Creeksi de at Yonahlossee" at bounding box center [1055, 137] width 166 height 50
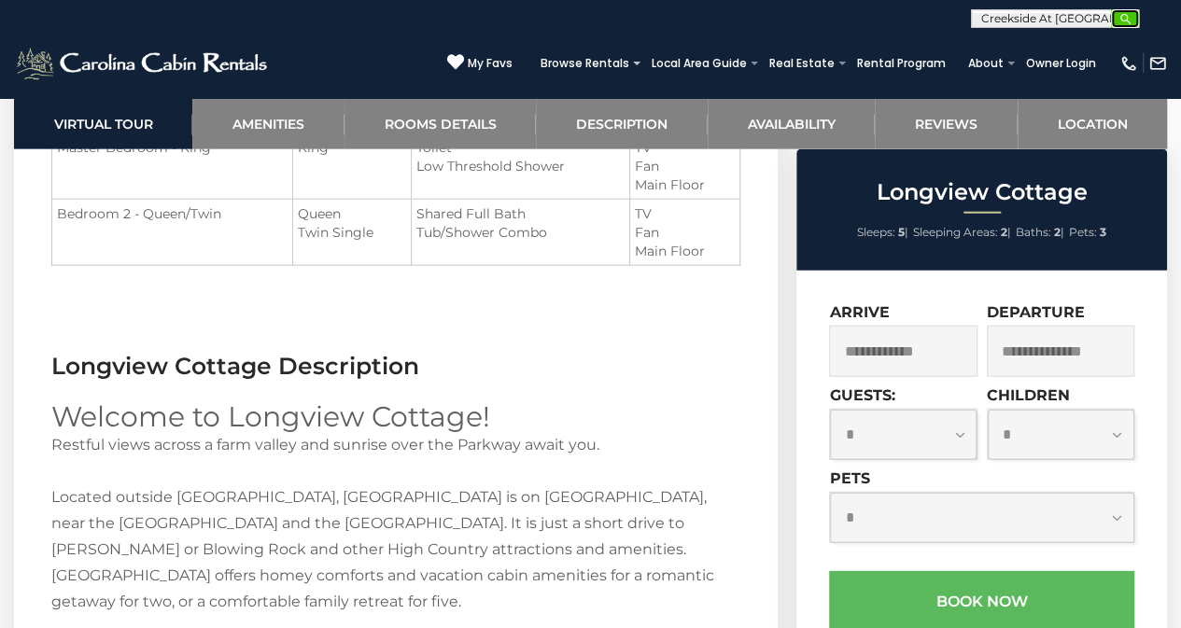
click at [1127, 21] on img "submit" at bounding box center [1125, 19] width 14 height 14
click at [1126, 15] on img "submit" at bounding box center [1125, 19] width 14 height 14
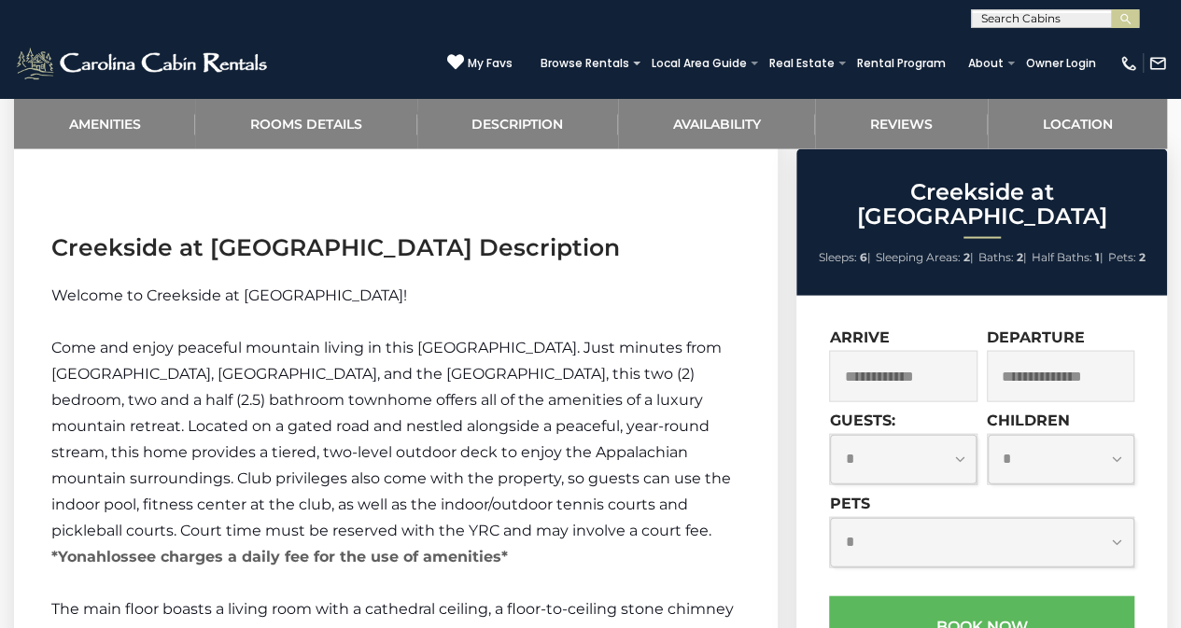
scroll to position [1777, 0]
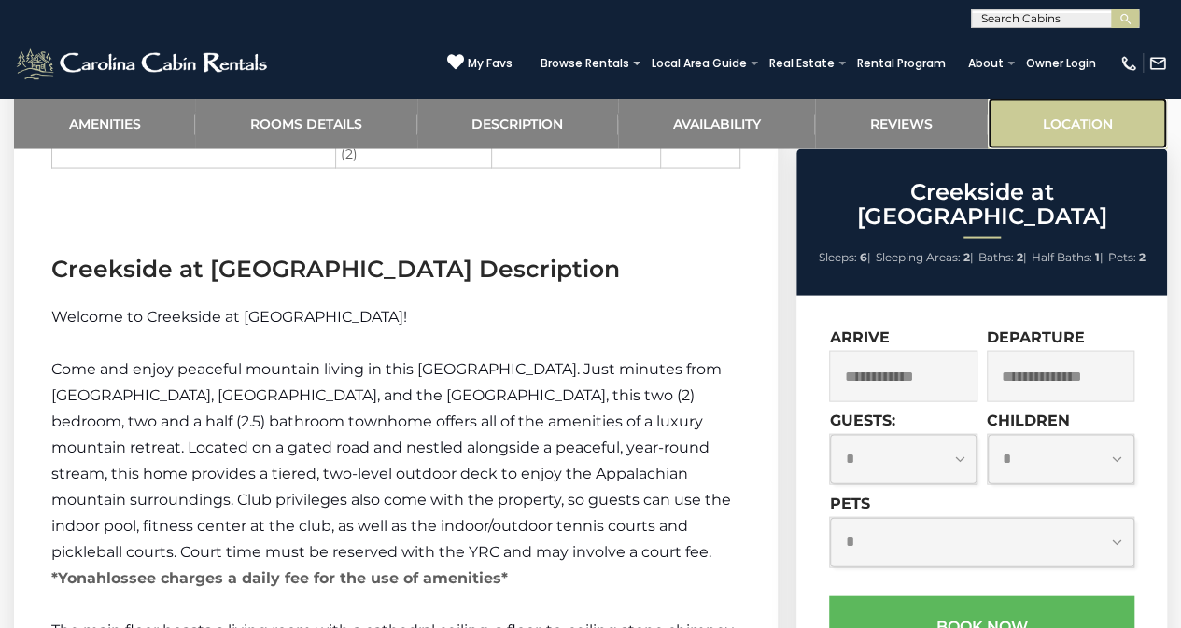
click at [1077, 119] on link "Location" at bounding box center [1077, 123] width 179 height 51
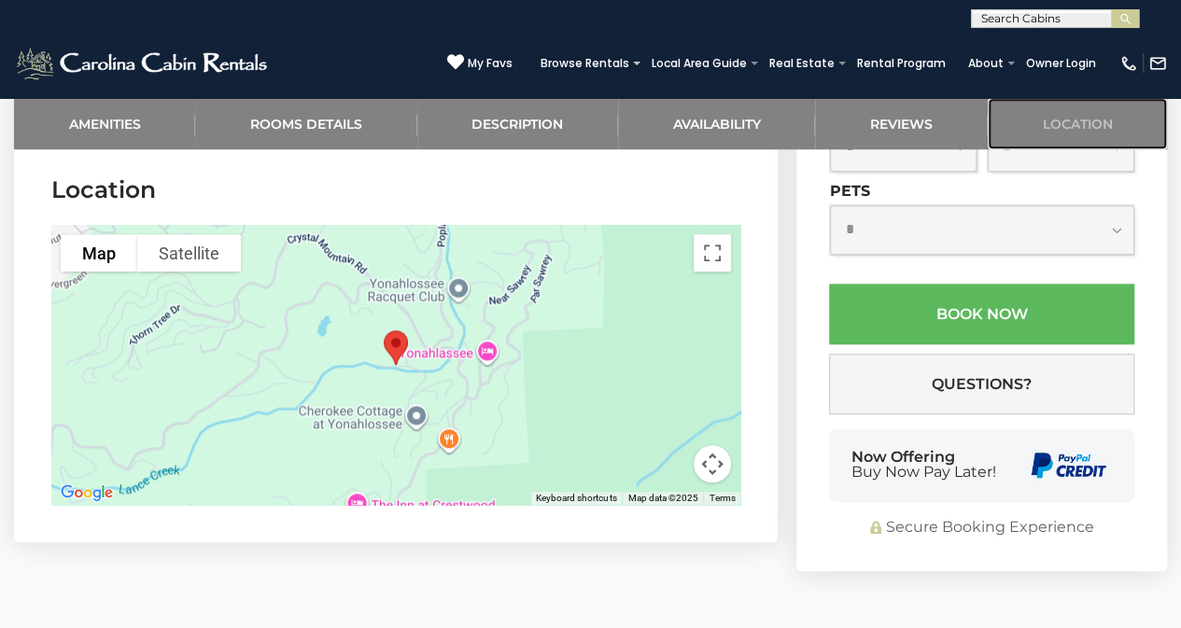
scroll to position [4163, 0]
